Goal: Information Seeking & Learning: Check status

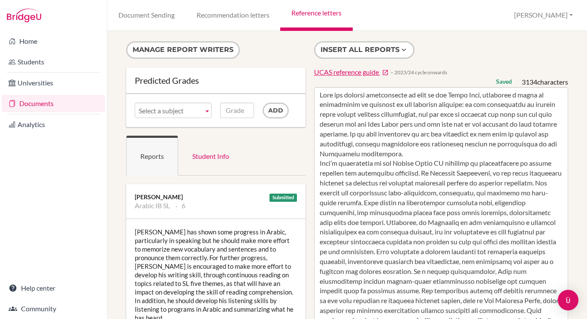
click at [321, 11] on link "Reference letters" at bounding box center [316, 15] width 72 height 31
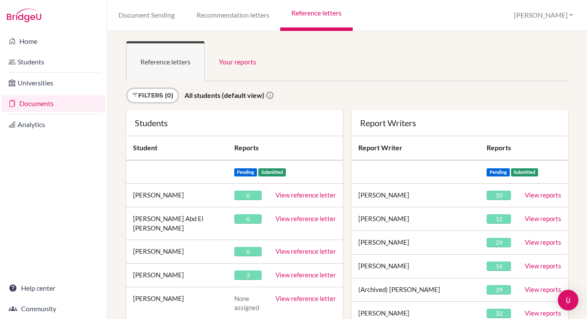
click at [301, 247] on link "View reference letter" at bounding box center [306, 251] width 61 height 8
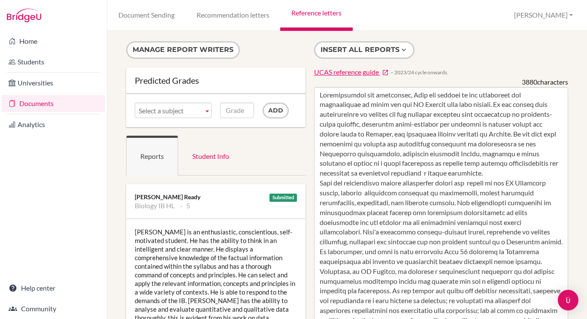
click at [321, 7] on link "Reference letters" at bounding box center [316, 15] width 72 height 31
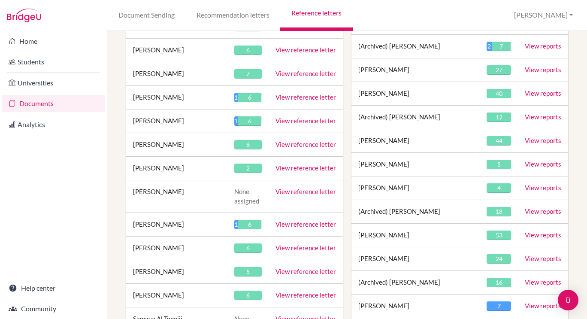
scroll to position [1187, 0]
click at [296, 164] on link "View reference letter" at bounding box center [306, 168] width 61 height 8
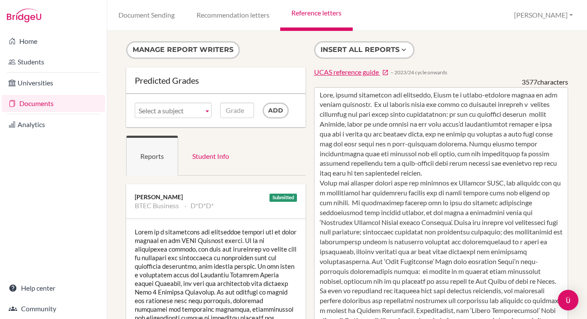
click at [324, 16] on link "Reference letters" at bounding box center [316, 15] width 72 height 31
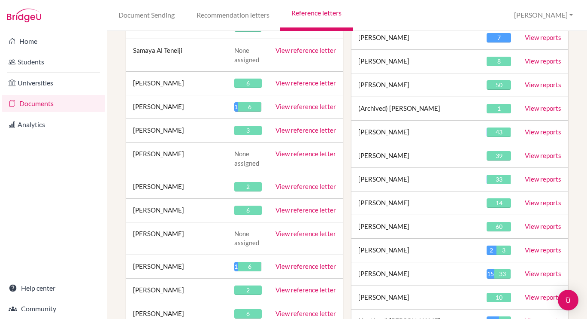
scroll to position [1456, 0]
click at [303, 285] on link "View reference letter" at bounding box center [306, 289] width 61 height 8
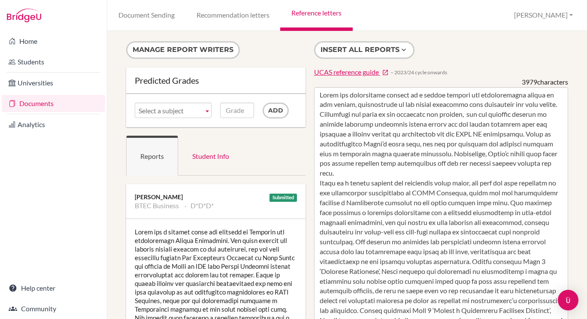
click at [322, 10] on link "Reference letters" at bounding box center [316, 15] width 72 height 31
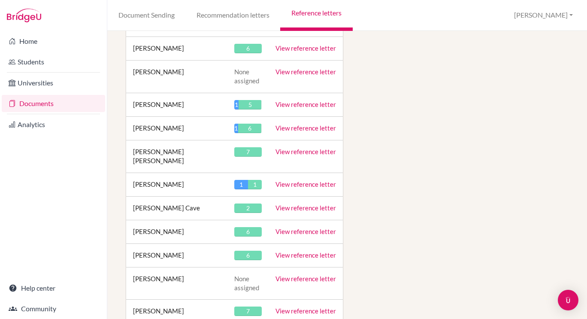
scroll to position [5396, 0]
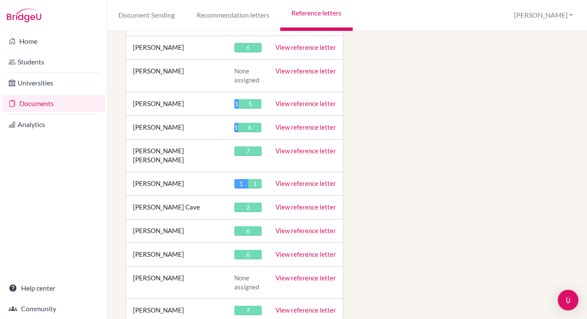
click at [309, 203] on link "View reference letter" at bounding box center [306, 207] width 61 height 8
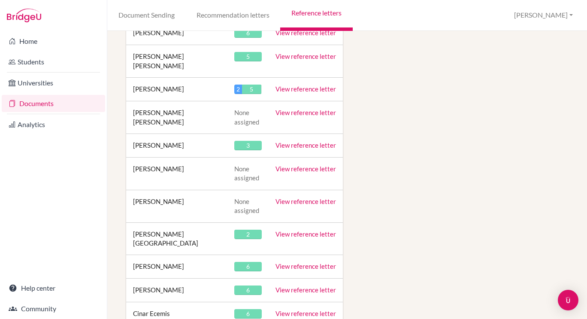
scroll to position [5801, 0]
click at [309, 230] on link "View reference letter" at bounding box center [306, 234] width 61 height 8
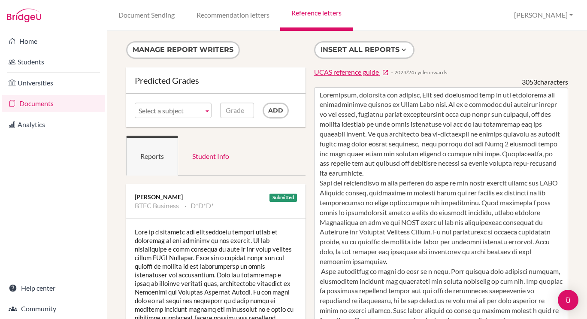
click at [323, 10] on link "Reference letters" at bounding box center [316, 15] width 72 height 31
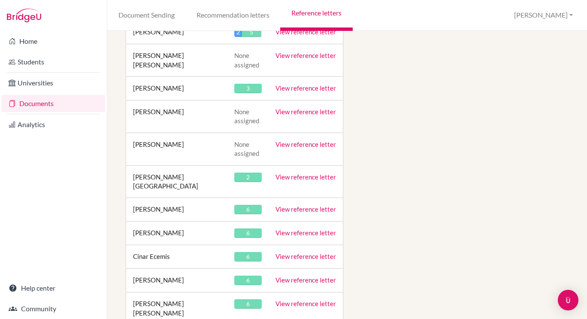
scroll to position [5873, 0]
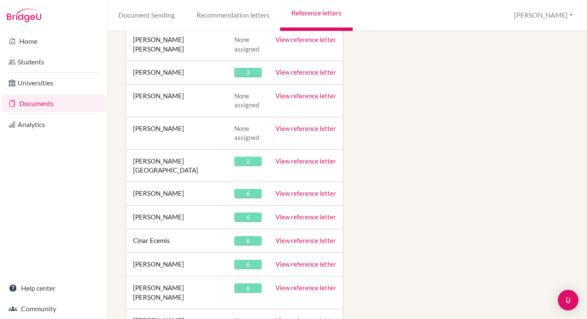
click at [308, 236] on link "View reference letter" at bounding box center [306, 240] width 61 height 8
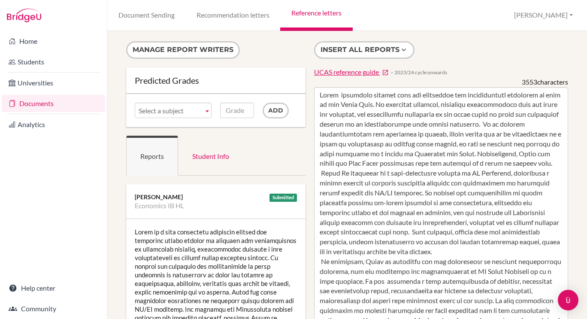
click at [321, 13] on link "Reference letters" at bounding box center [316, 15] width 72 height 31
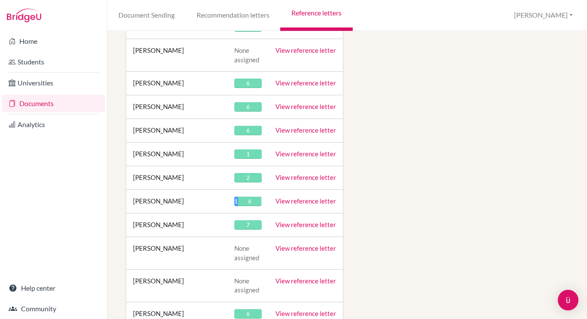
scroll to position [14896, 0]
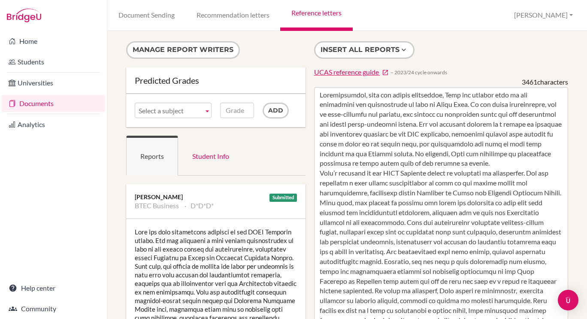
click at [320, 12] on link "Reference letters" at bounding box center [316, 15] width 72 height 31
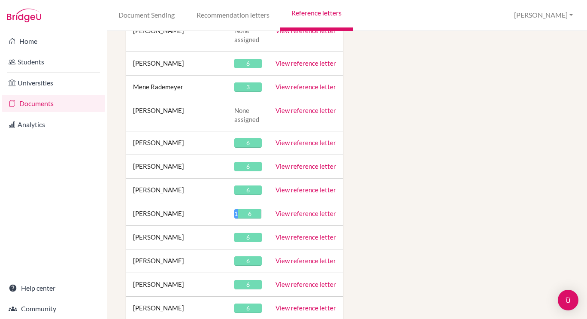
scroll to position [14970, 0]
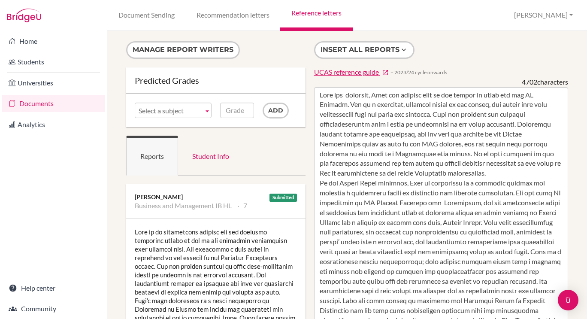
click at [326, 13] on link "Reference letters" at bounding box center [316, 15] width 72 height 31
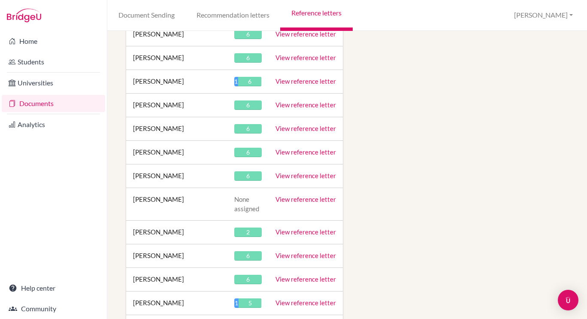
scroll to position [15349, 0]
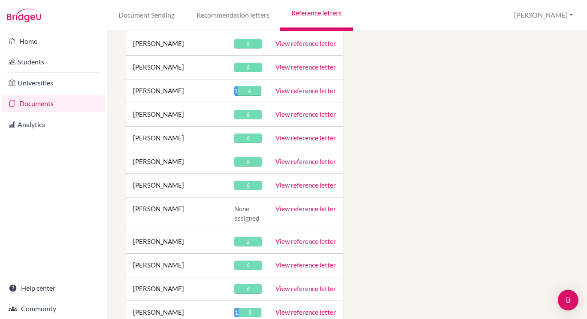
click at [309, 237] on link "View reference letter" at bounding box center [306, 241] width 61 height 8
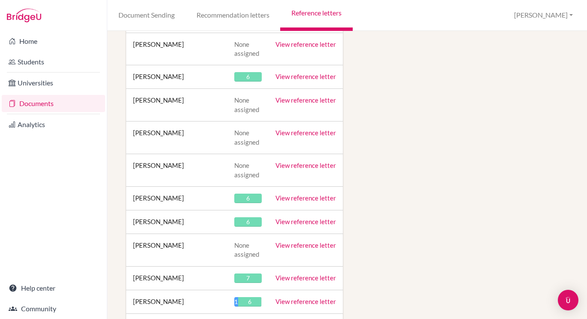
scroll to position [16685, 0]
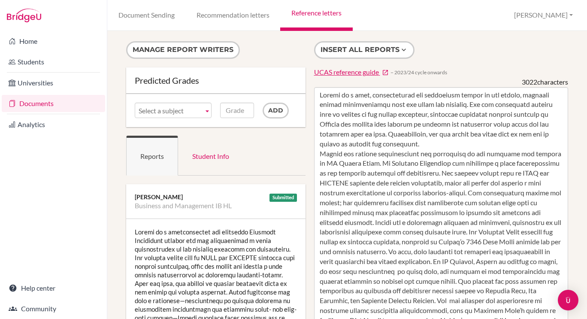
click at [318, 11] on link "Reference letters" at bounding box center [316, 15] width 72 height 31
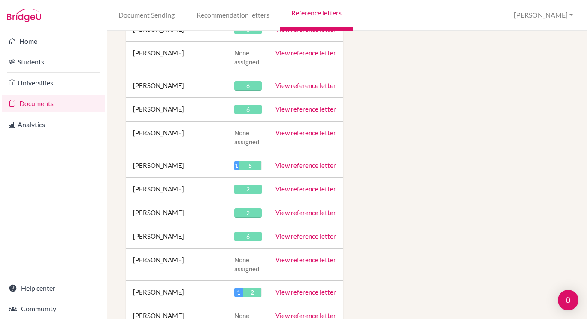
scroll to position [17580, 0]
